Goal: Go to known website: Access a specific website the user already knows

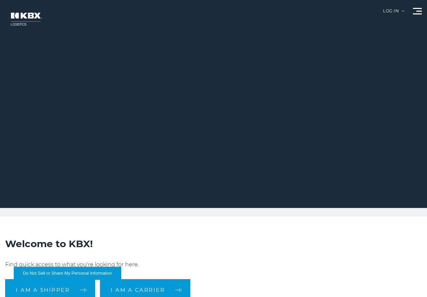
click at [393, 7] on div at bounding box center [216, 104] width 432 height 208
click at [386, 8] on div at bounding box center [216, 104] width 432 height 208
click at [394, 9] on div "Log in" at bounding box center [393, 13] width 21 height 9
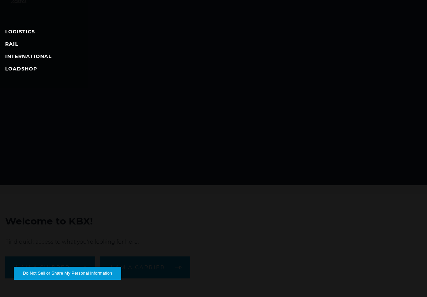
scroll to position [34, 0]
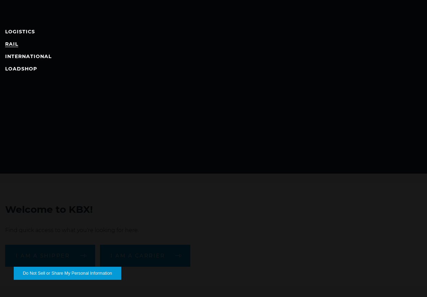
click at [13, 44] on link "RAIL" at bounding box center [11, 44] width 13 height 6
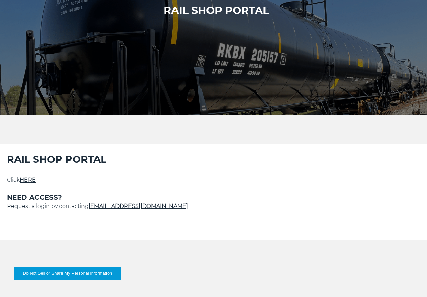
scroll to position [137, 0]
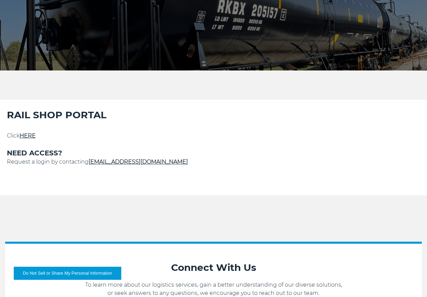
click at [25, 132] on link "HERE" at bounding box center [28, 135] width 16 height 7
